Goal: Task Accomplishment & Management: Complete application form

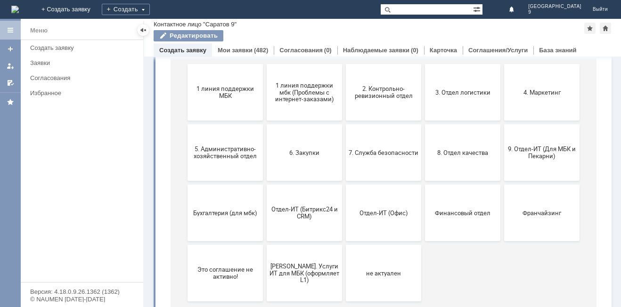
scroll to position [118, 0]
click at [545, 161] on button "9. Отдел-ИТ (Для МБК и Пекарни)" at bounding box center [541, 151] width 75 height 57
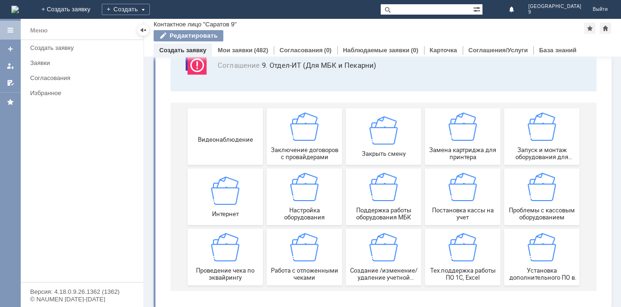
scroll to position [78, 0]
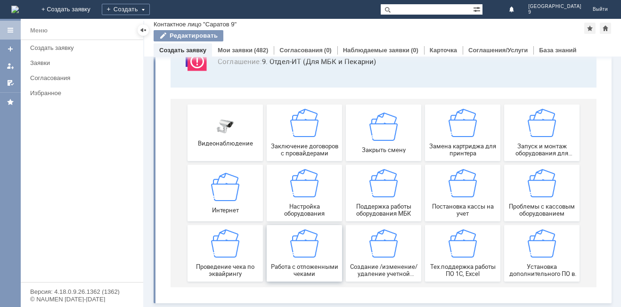
click at [314, 257] on img at bounding box center [304, 243] width 28 height 28
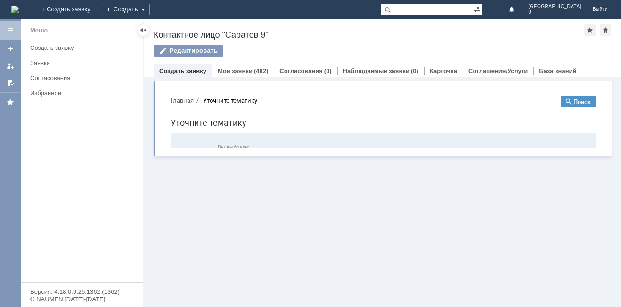
scroll to position [0, 0]
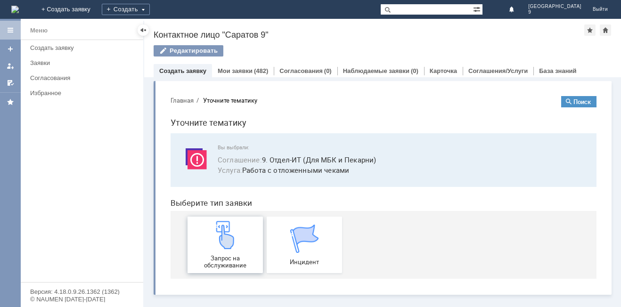
click at [222, 238] on img at bounding box center [225, 235] width 28 height 28
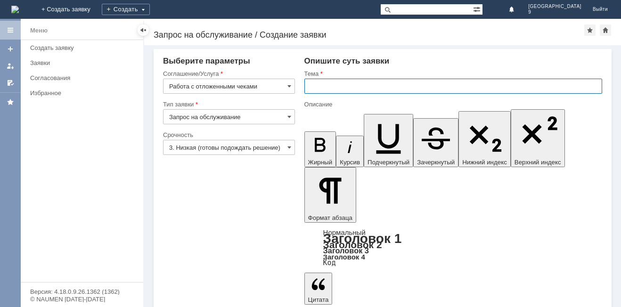
click at [389, 84] on input "text" at bounding box center [453, 86] width 298 height 15
click at [309, 88] on input "тл чеки" at bounding box center [453, 86] width 298 height 15
type input "отл чеки"
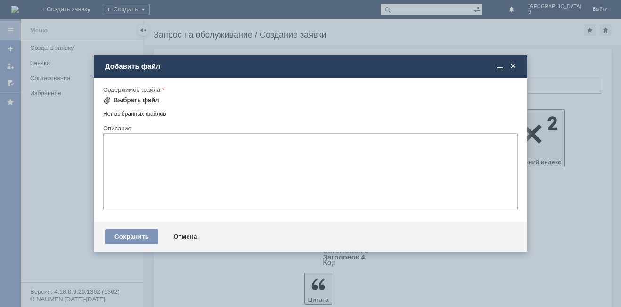
click at [138, 101] on div "Выбрать файл" at bounding box center [136, 101] width 46 height 8
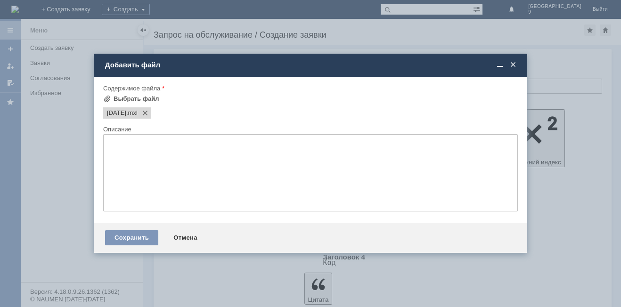
click at [220, 174] on textarea at bounding box center [310, 172] width 414 height 77
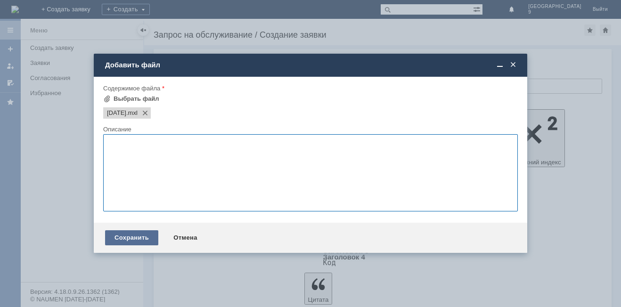
click at [128, 235] on div "Сохранить" at bounding box center [131, 237] width 53 height 15
